Goal: Transaction & Acquisition: Book appointment/travel/reservation

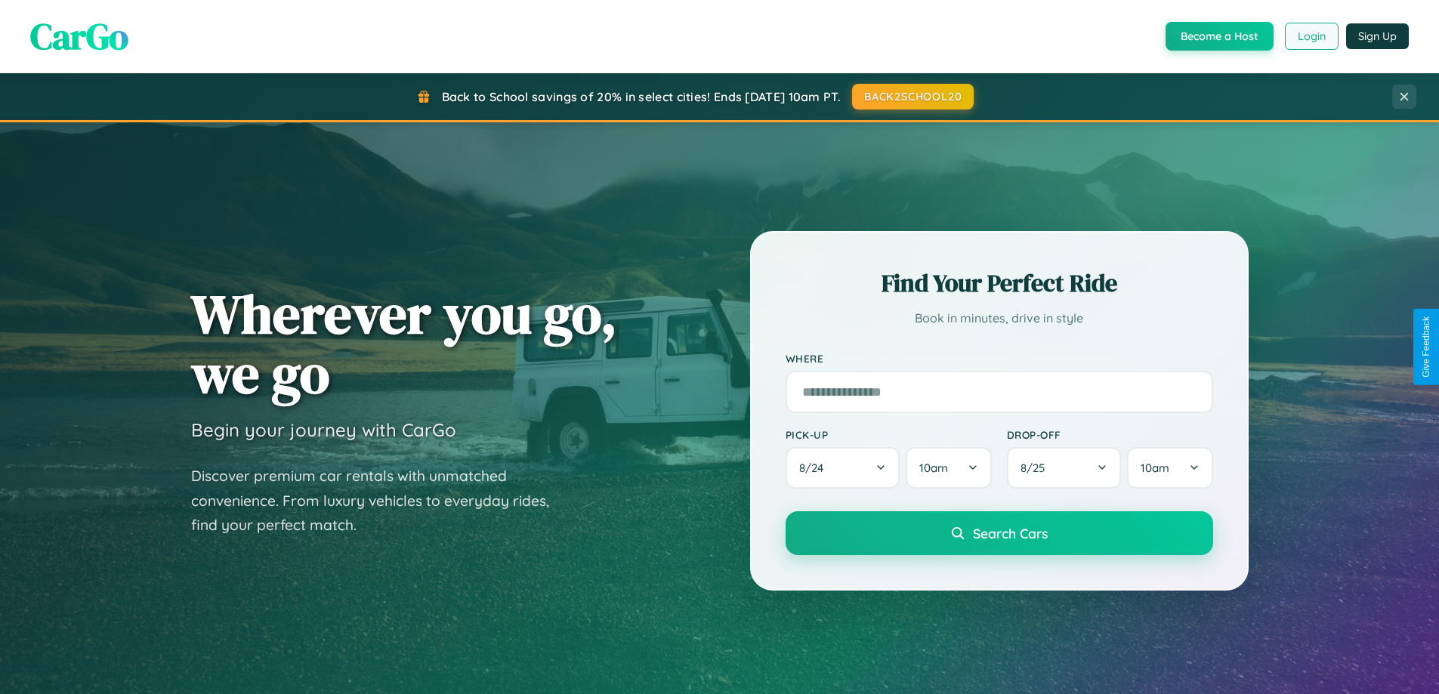
click at [1310, 36] on button "Login" at bounding box center [1311, 36] width 54 height 27
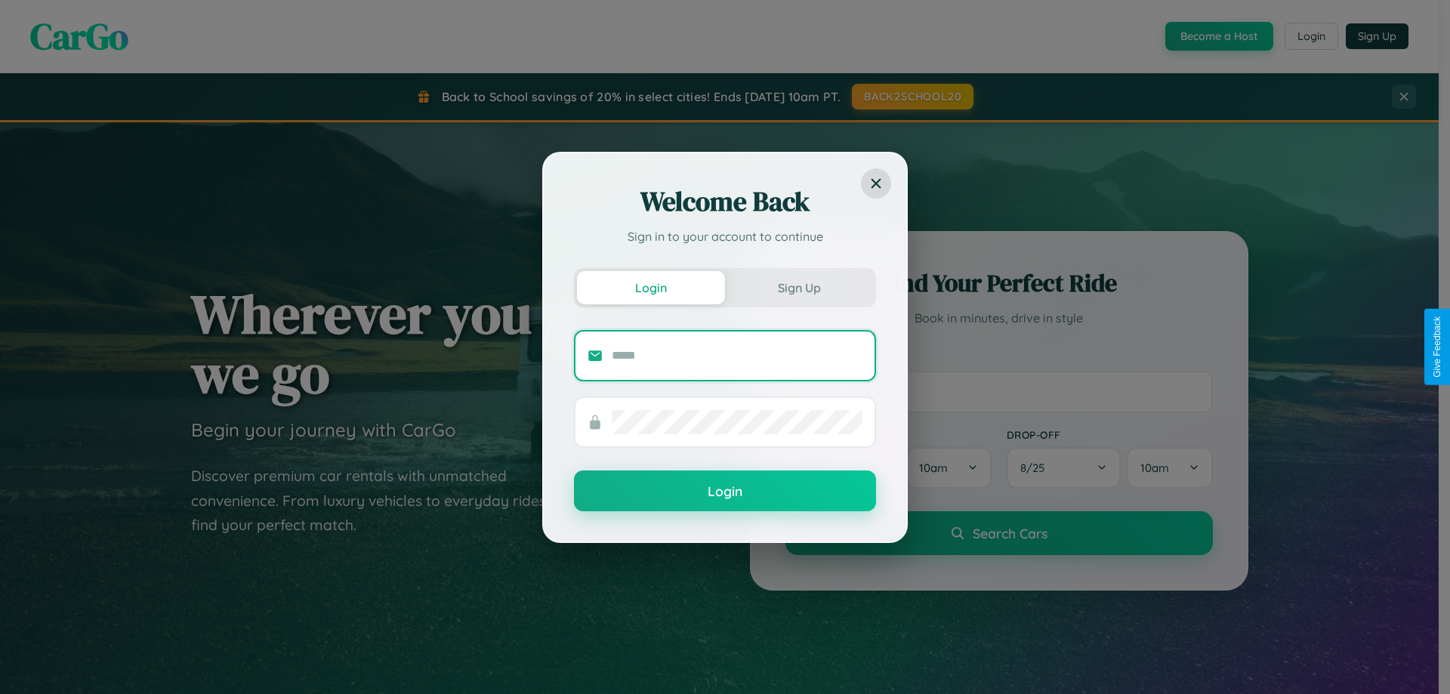
click at [737, 355] on input "text" at bounding box center [737, 356] width 251 height 24
type input "**********"
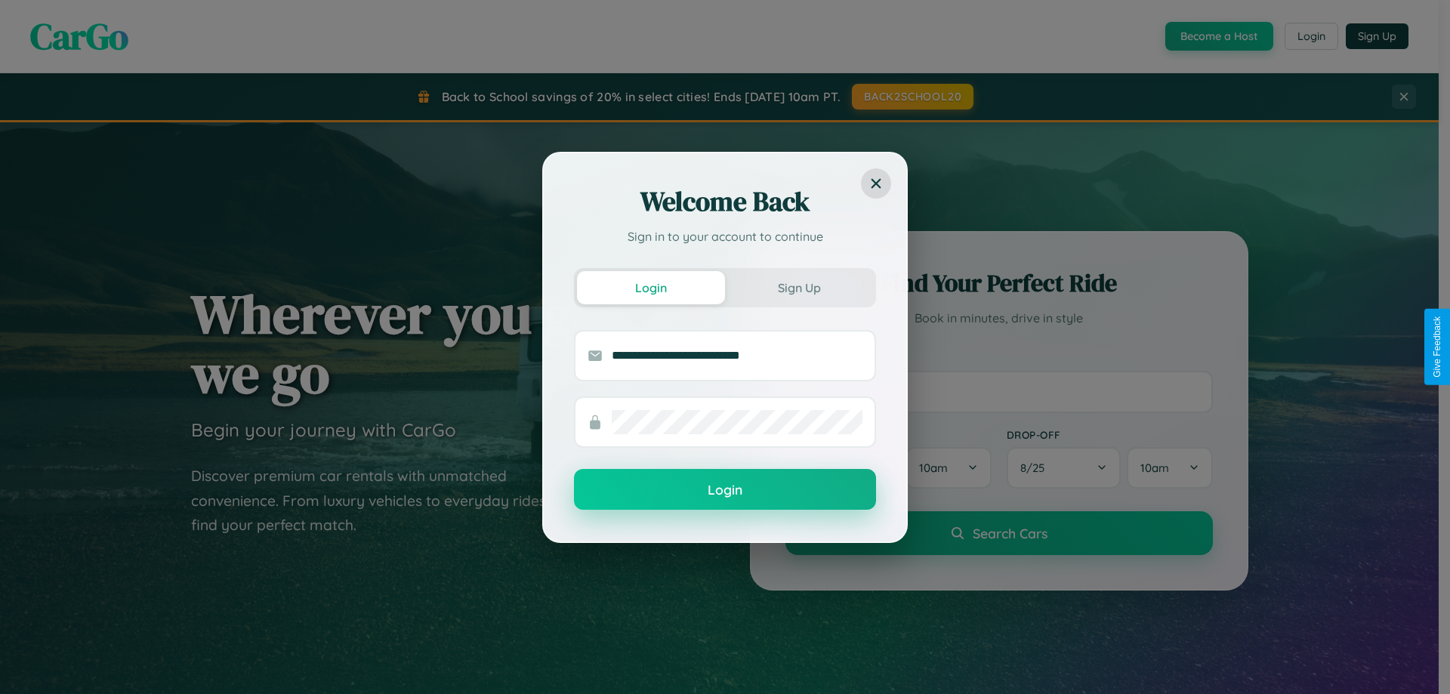
click at [725, 490] on button "Login" at bounding box center [725, 489] width 302 height 41
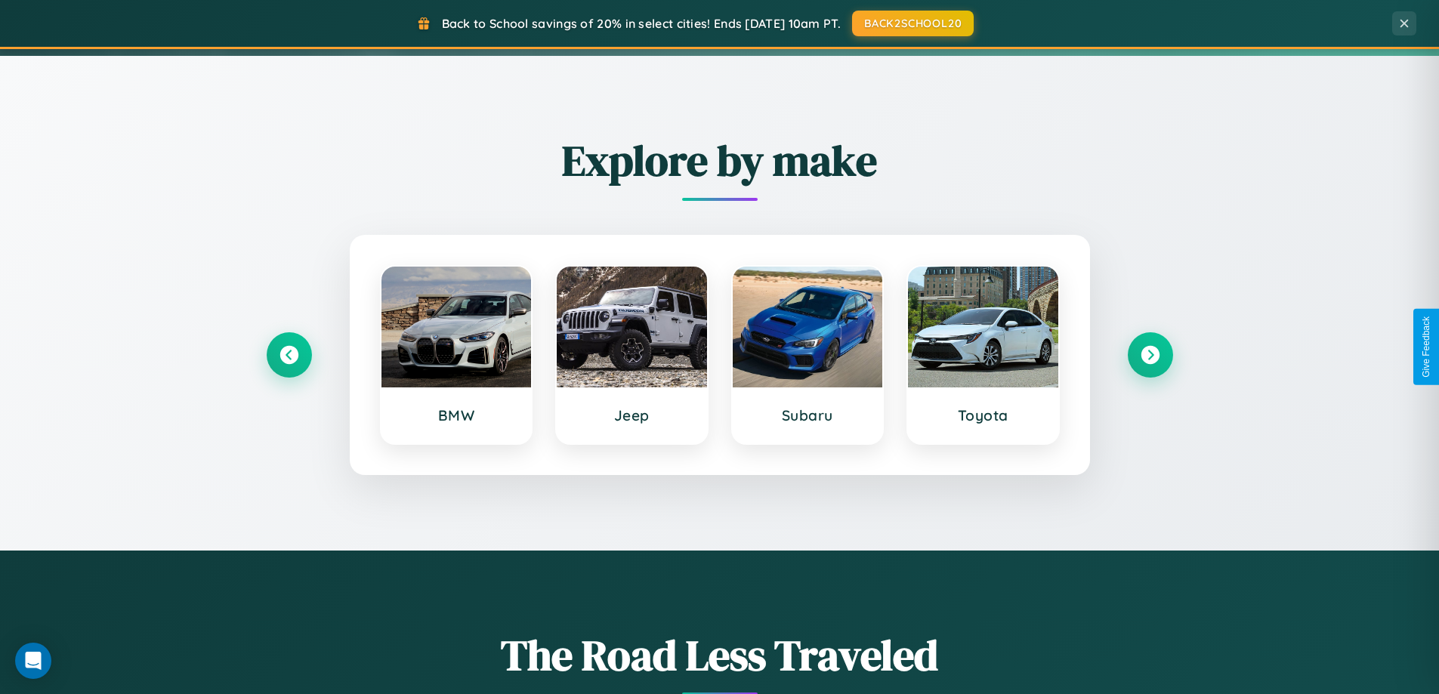
scroll to position [651, 0]
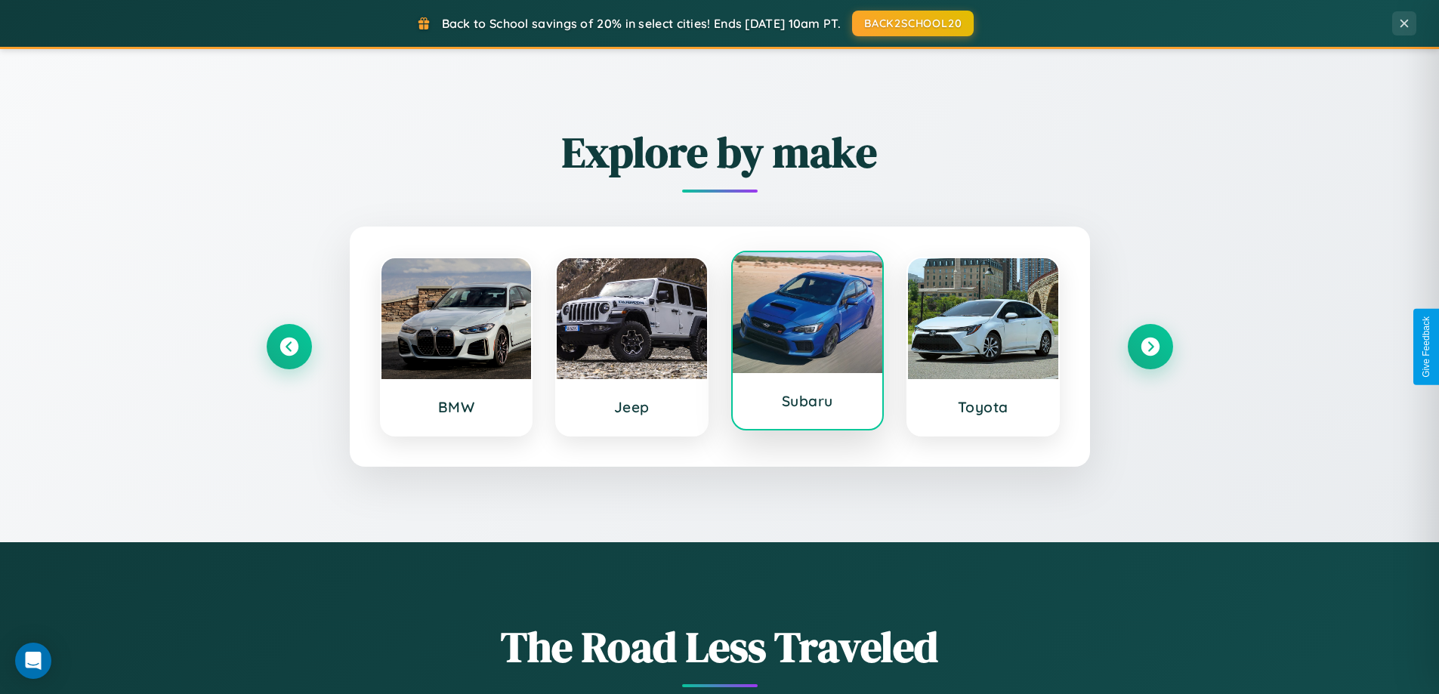
click at [806, 347] on div at bounding box center [807, 312] width 150 height 121
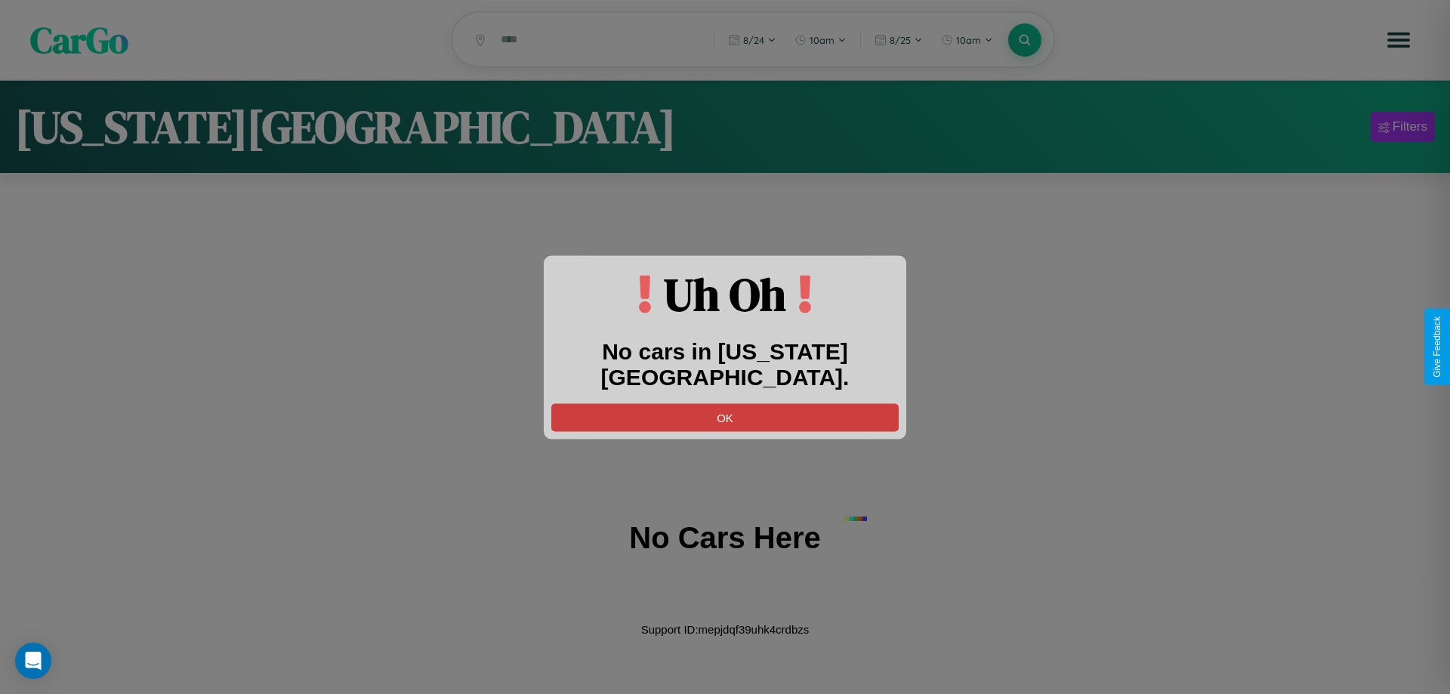
click at [725, 403] on button "OK" at bounding box center [724, 417] width 347 height 28
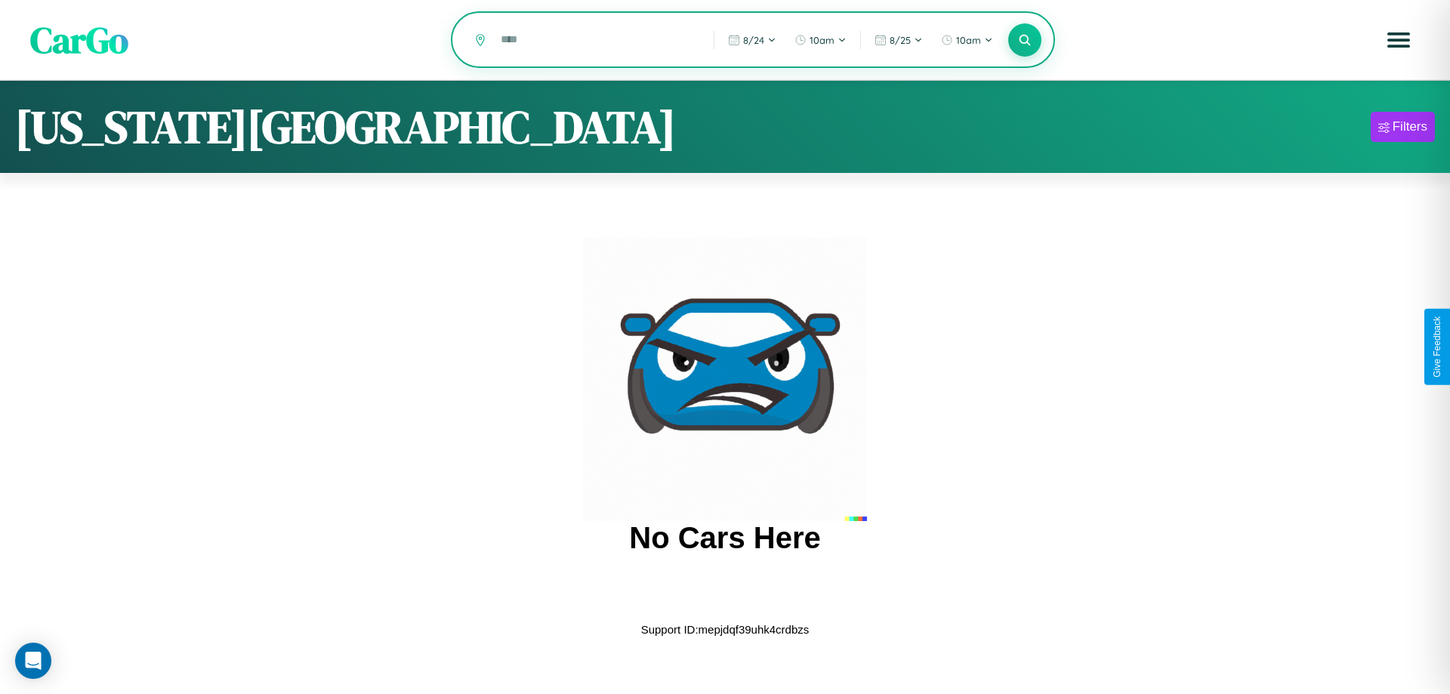
click at [596, 41] on input "text" at bounding box center [595, 39] width 205 height 26
click at [1025, 41] on icon at bounding box center [1024, 39] width 14 height 14
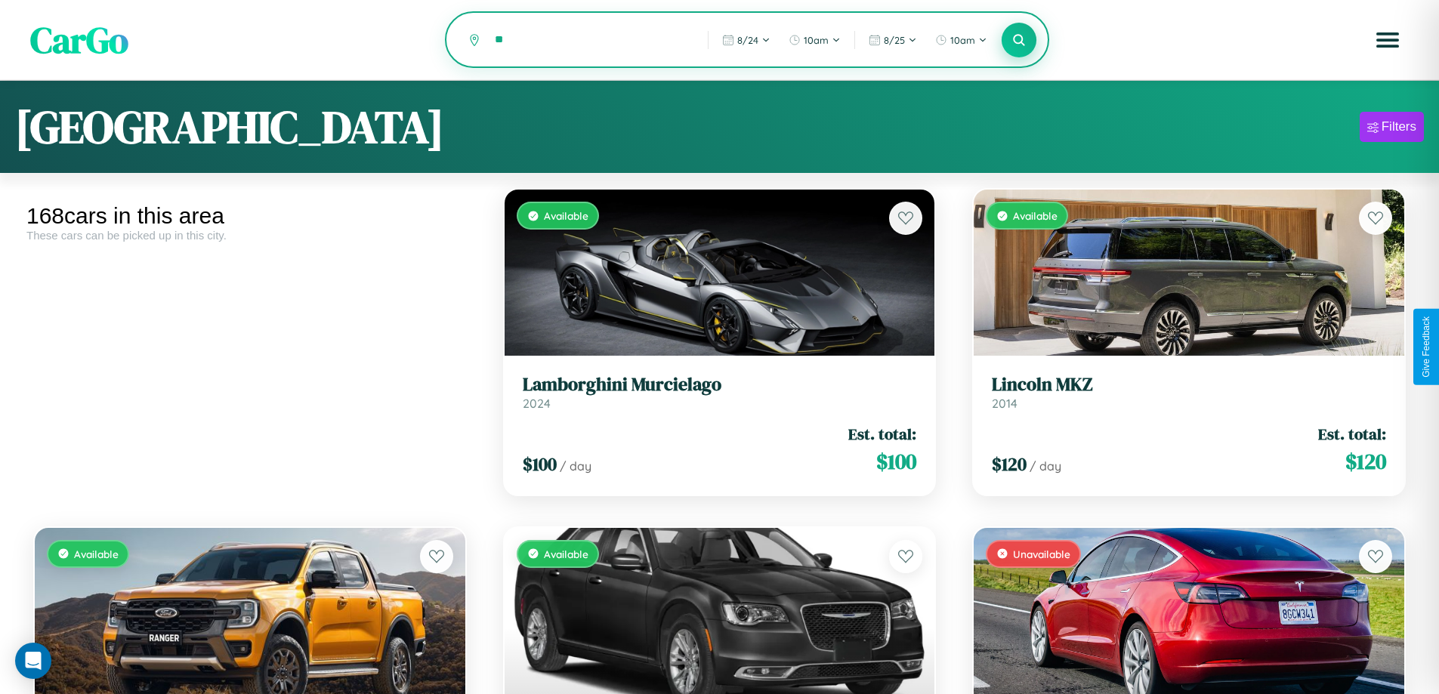
type input "*"
type input "*******"
click at [1019, 41] on icon at bounding box center [1019, 39] width 14 height 14
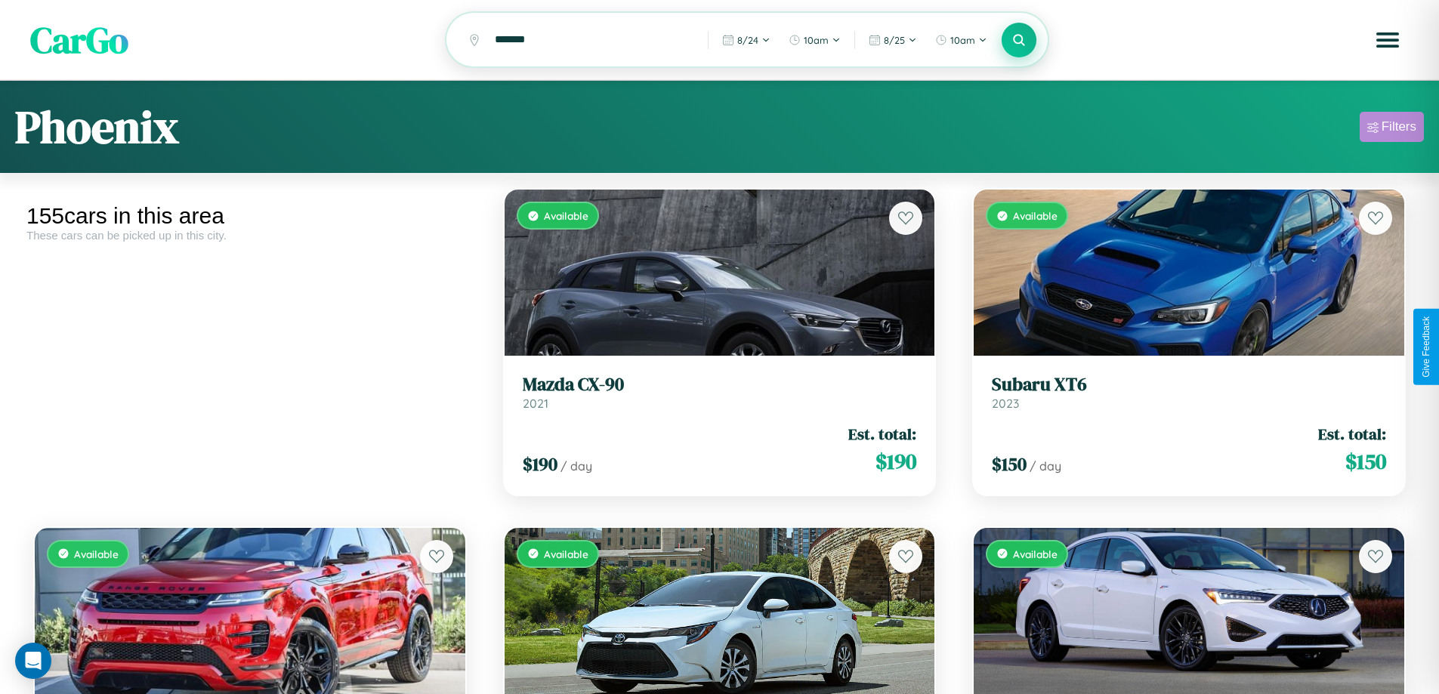
click at [1391, 129] on div "Filters" at bounding box center [1398, 126] width 35 height 15
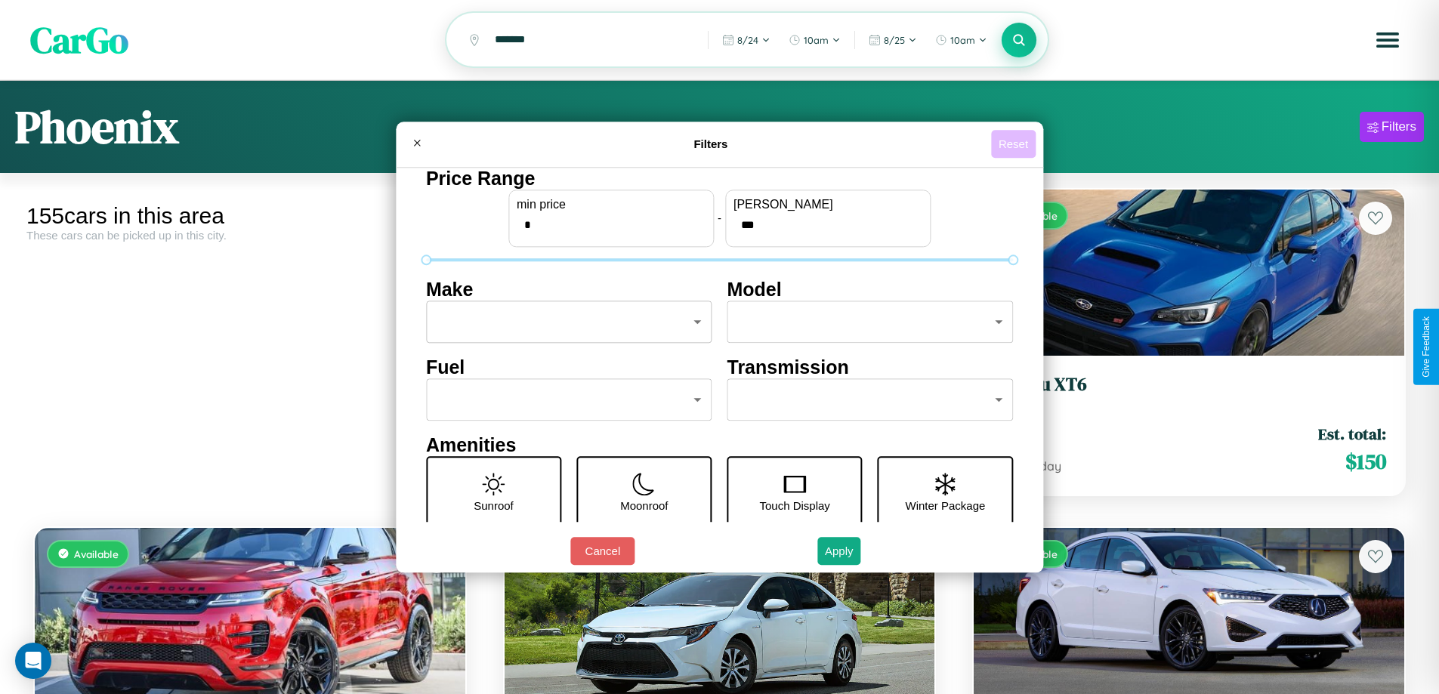
click at [1015, 143] on button "Reset" at bounding box center [1013, 144] width 45 height 28
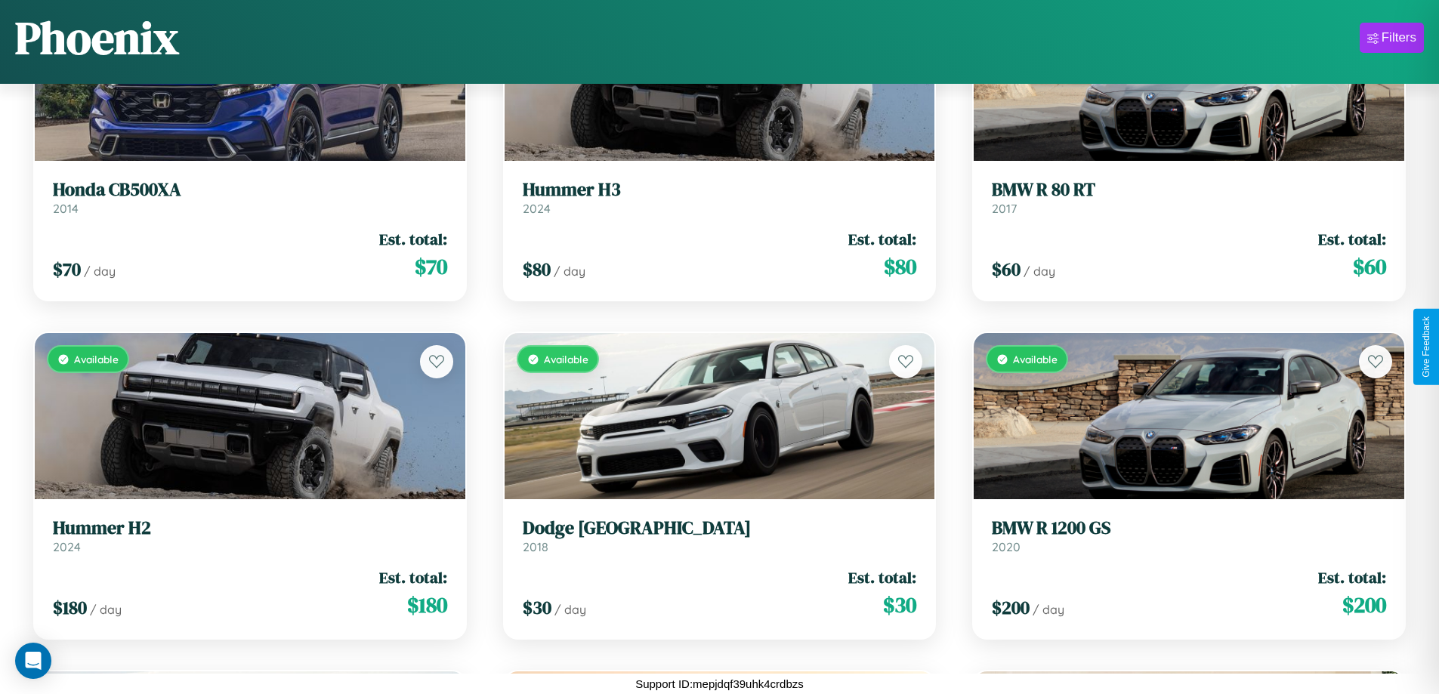
scroll to position [15767, 0]
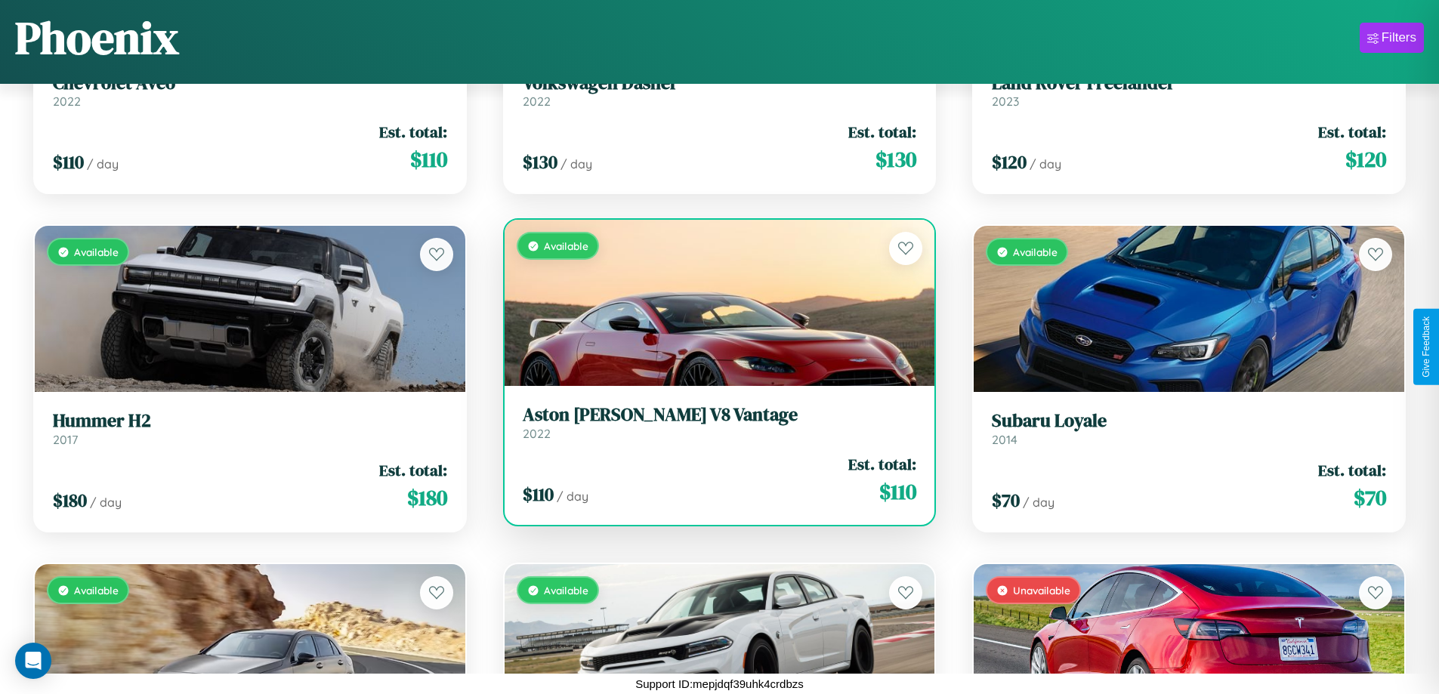
click at [713, 428] on link "Aston Martin V8 Vantage 2022" at bounding box center [720, 422] width 394 height 37
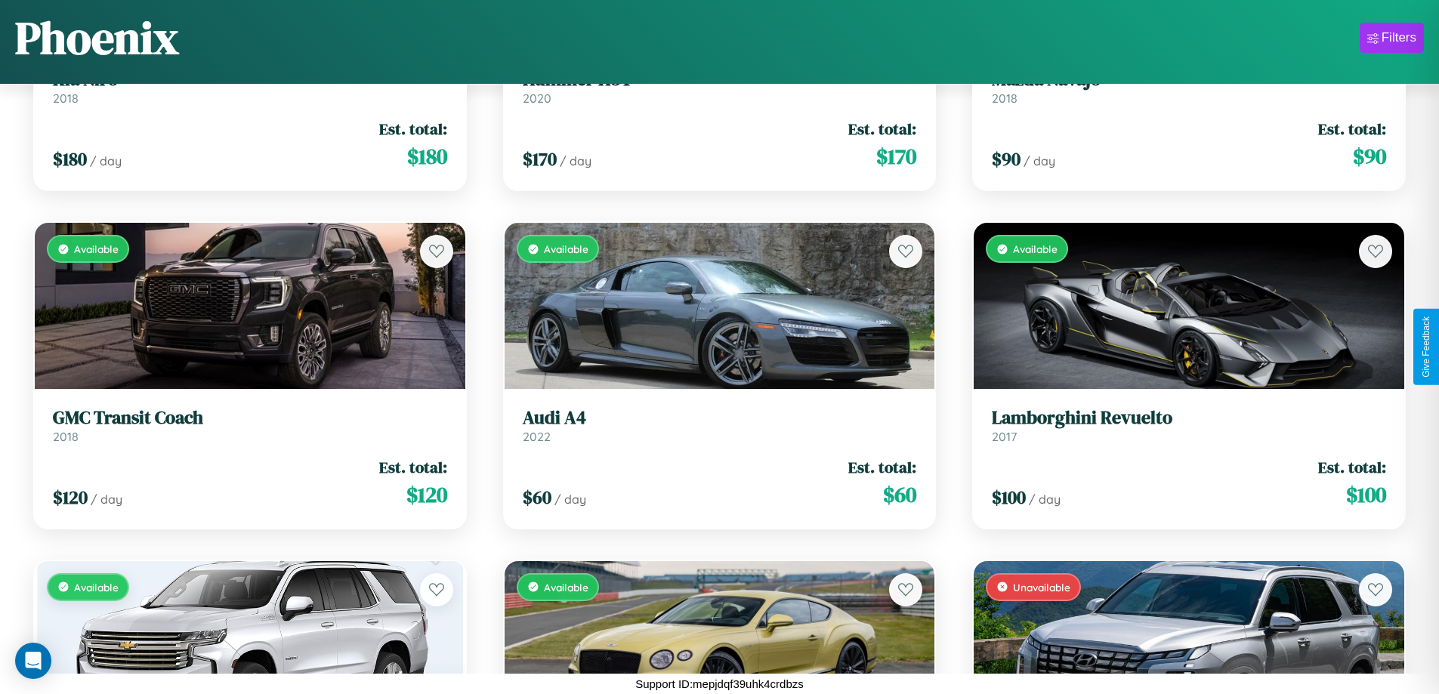
scroll to position [14752, 0]
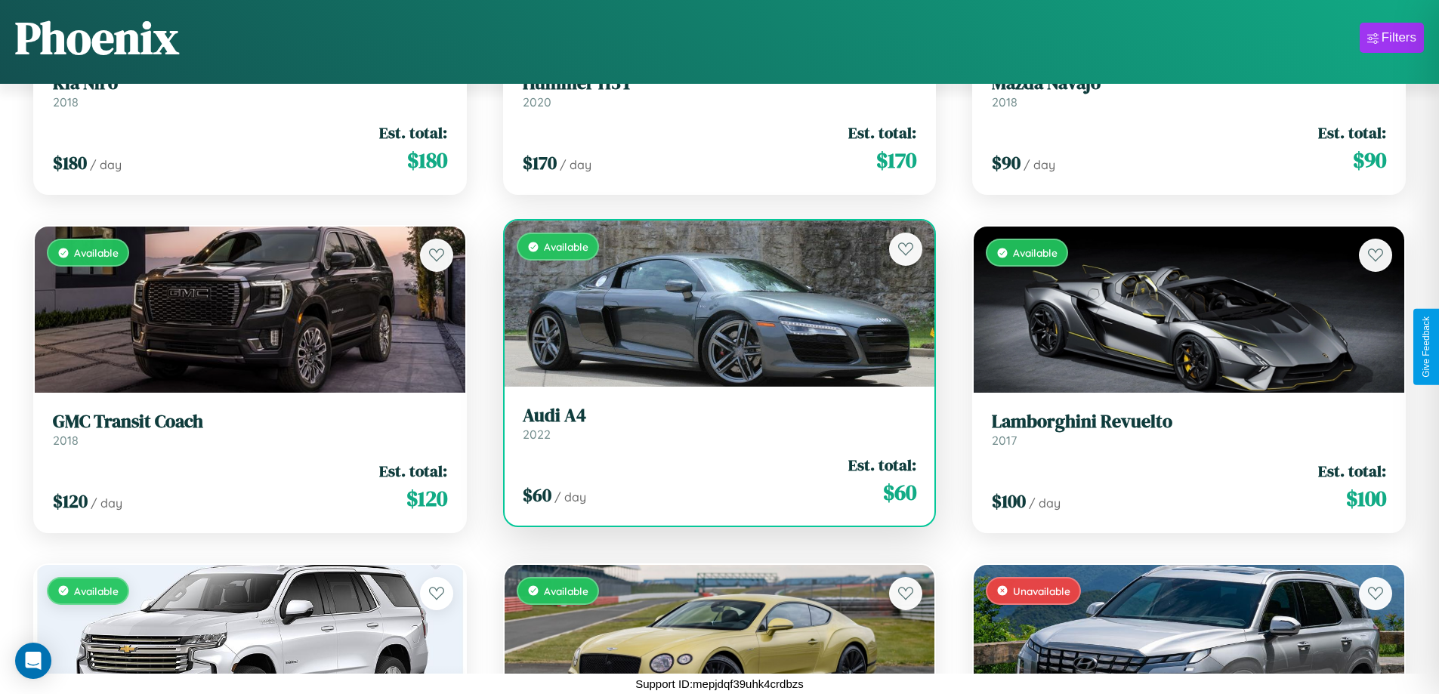
click at [713, 423] on h3 "Audi A4" at bounding box center [720, 416] width 394 height 22
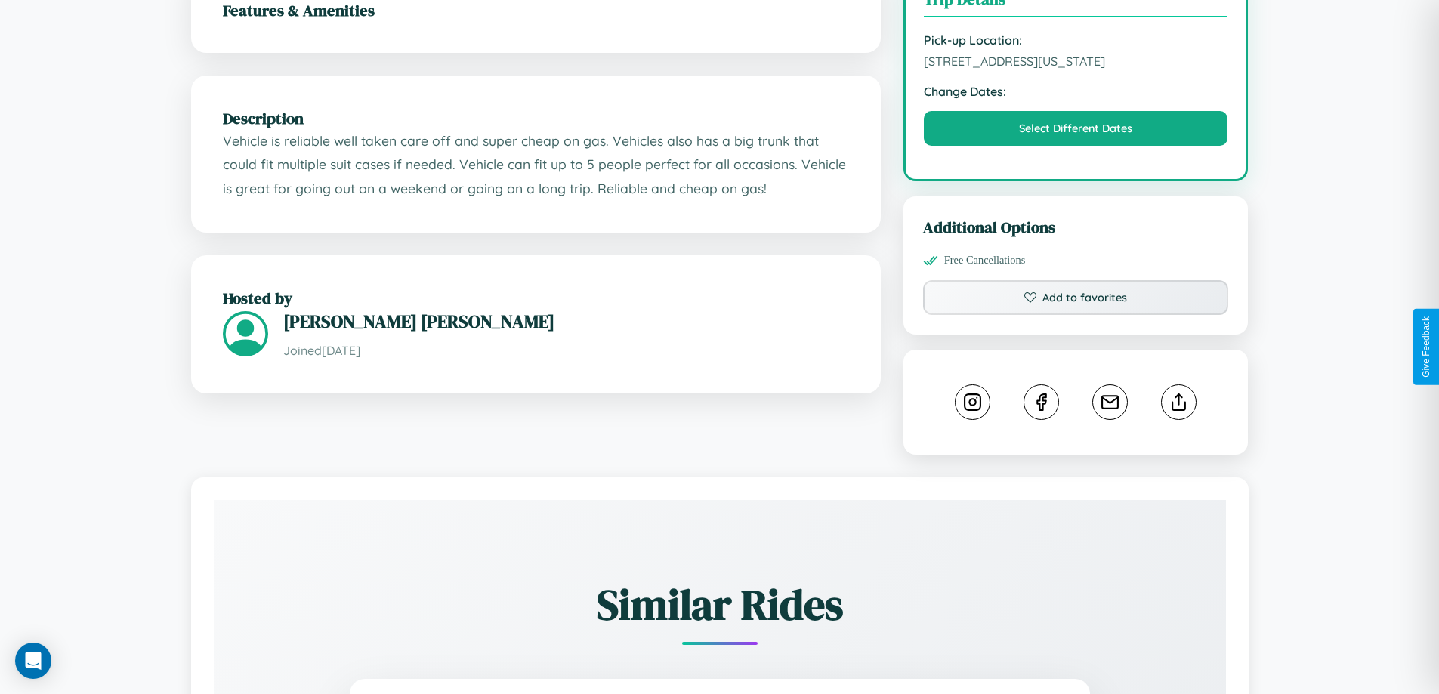
scroll to position [523, 0]
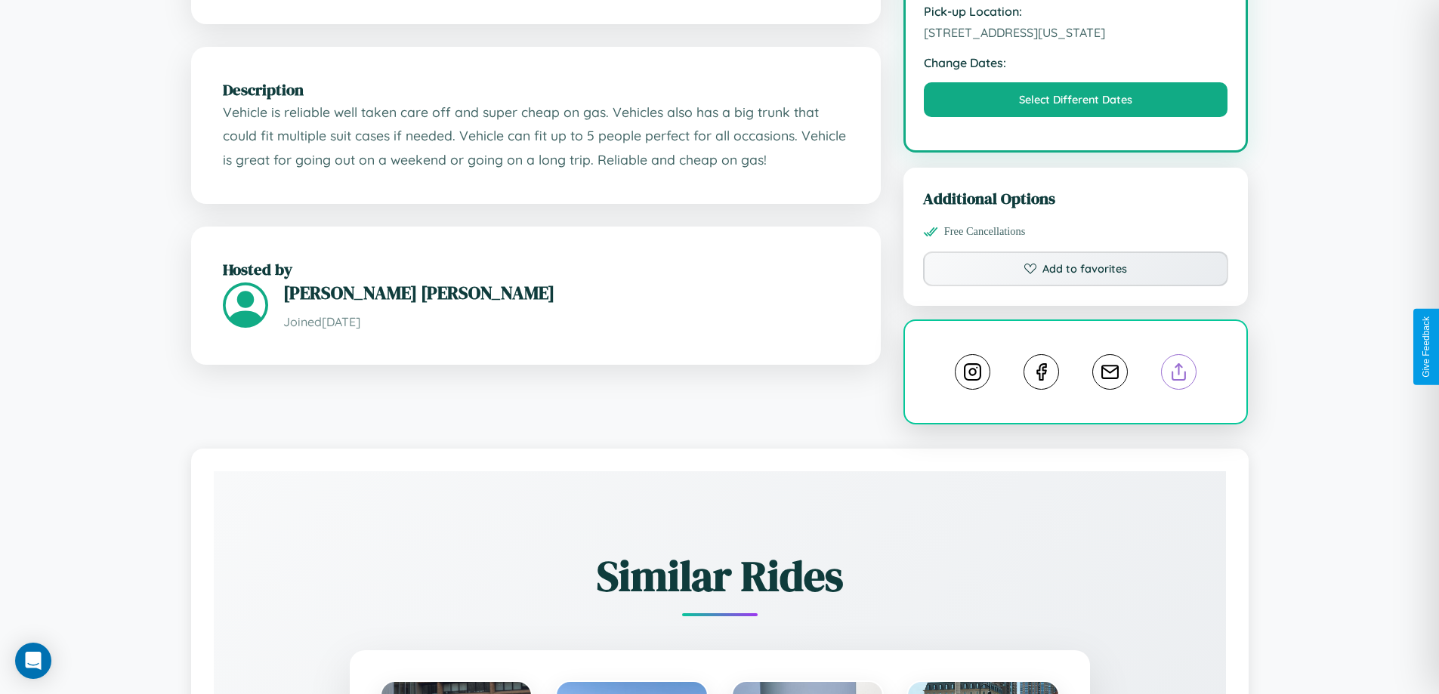
click at [1179, 364] on line at bounding box center [1179, 369] width 0 height 11
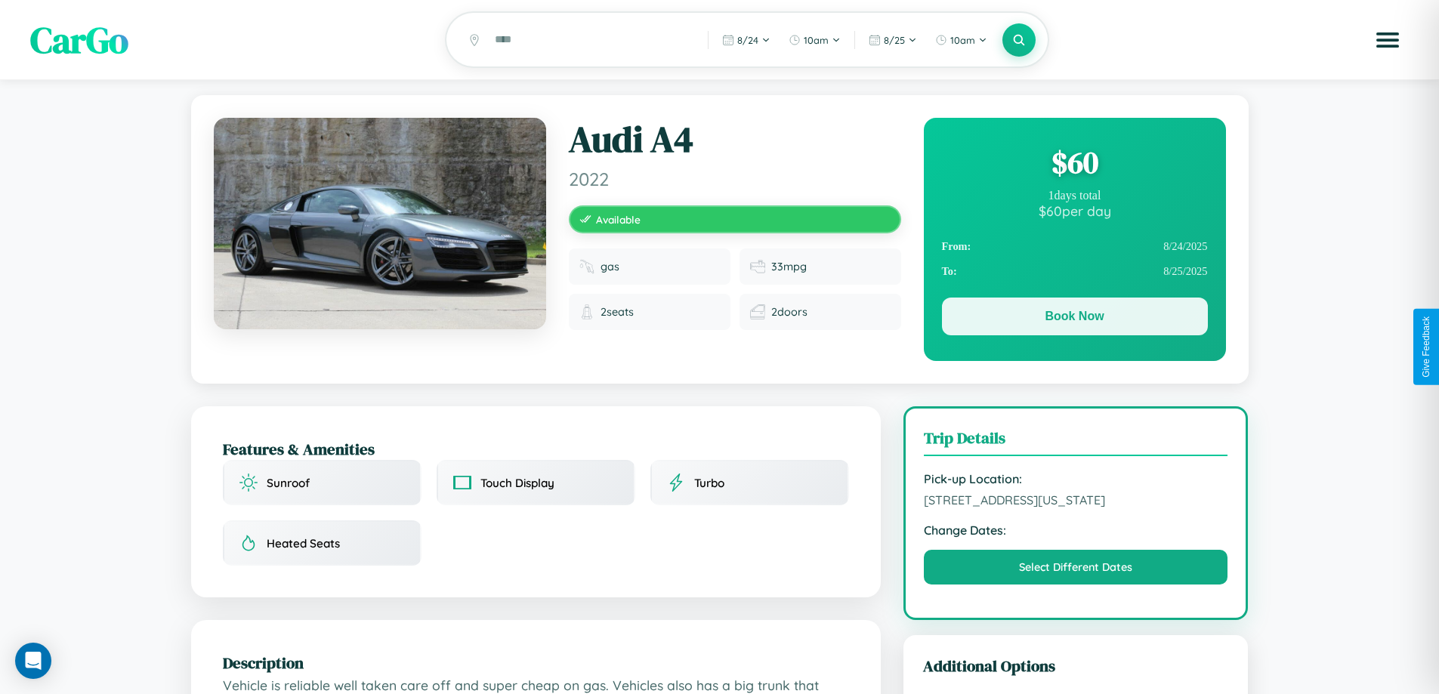
click at [1074, 319] on button "Book Now" at bounding box center [1075, 317] width 266 height 38
